Goal: Communication & Community: Answer question/provide support

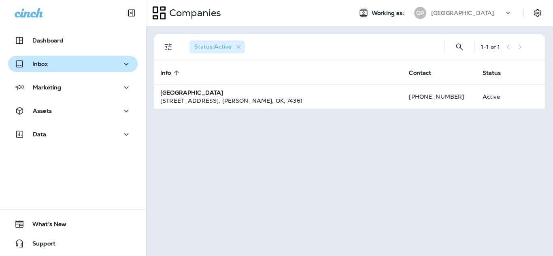
click at [58, 60] on div "Inbox" at bounding box center [73, 64] width 116 height 10
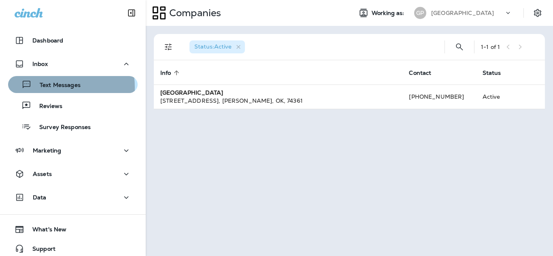
click at [48, 87] on p "Text Messages" at bounding box center [56, 86] width 49 height 8
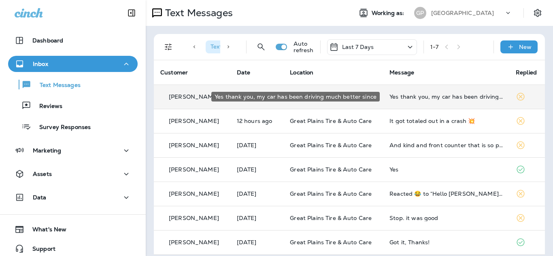
click at [395, 99] on div "Yes thank you, my car has been driving much better since" at bounding box center [445, 96] width 113 height 6
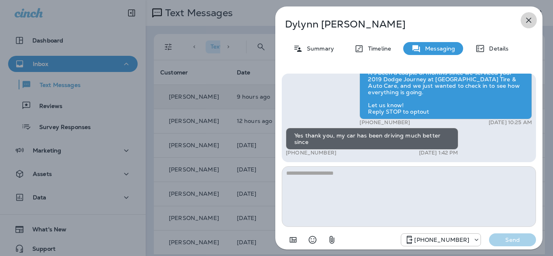
click at [529, 20] on icon "button" at bounding box center [528, 20] width 10 height 10
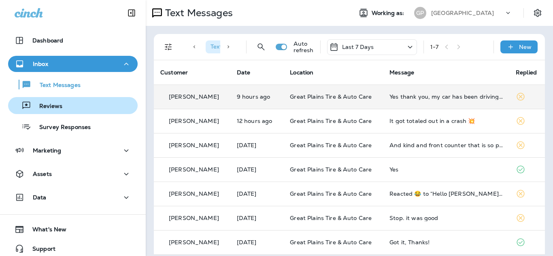
click at [55, 111] on div "Reviews" at bounding box center [36, 106] width 51 height 12
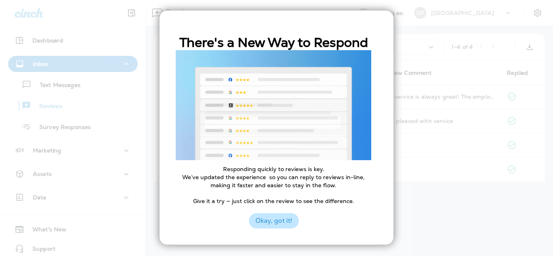
click at [269, 220] on button "Okay, got it!" at bounding box center [274, 220] width 50 height 15
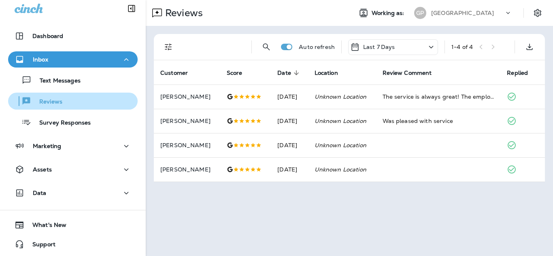
scroll to position [5, 0]
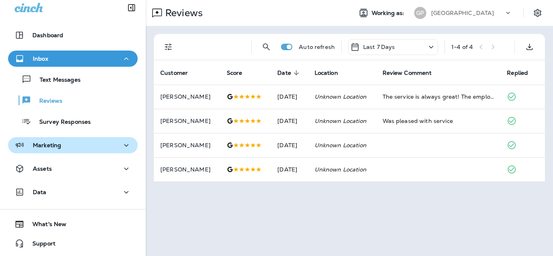
click at [44, 143] on p "Marketing" at bounding box center [47, 145] width 28 height 6
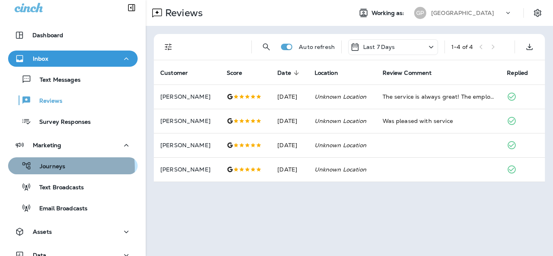
click at [49, 168] on p "Journeys" at bounding box center [49, 167] width 34 height 8
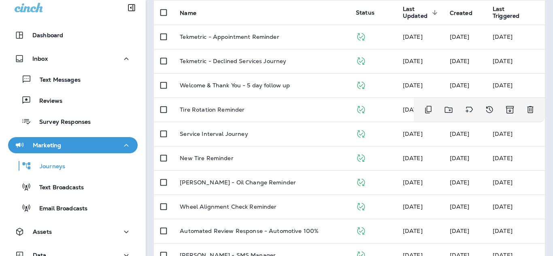
scroll to position [101, 0]
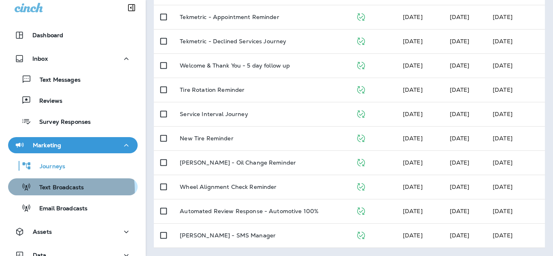
click at [56, 190] on p "Text Broadcasts" at bounding box center [57, 188] width 53 height 8
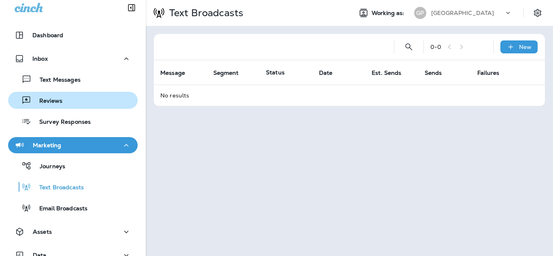
click at [59, 102] on p "Reviews" at bounding box center [46, 101] width 31 height 8
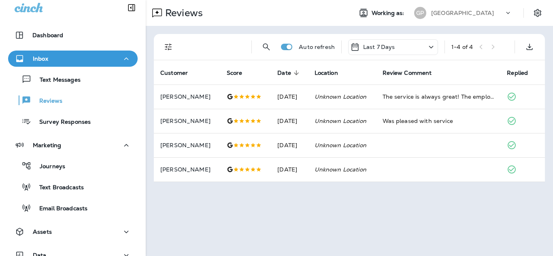
click at [59, 130] on div "Inbox Text Messages Reviews Survey Responses" at bounding box center [73, 92] width 146 height 83
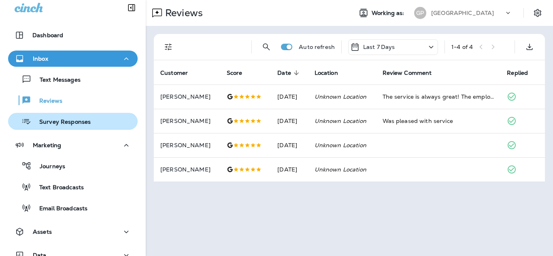
click at [59, 124] on p "Survey Responses" at bounding box center [60, 123] width 59 height 8
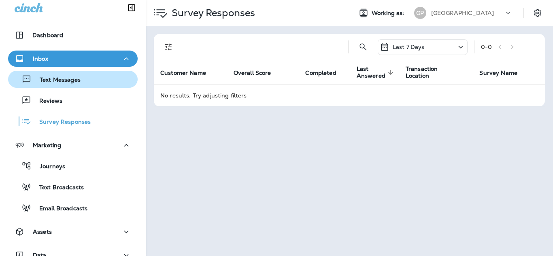
click at [68, 78] on p "Text Messages" at bounding box center [56, 80] width 49 height 8
